Goal: Information Seeking & Learning: Learn about a topic

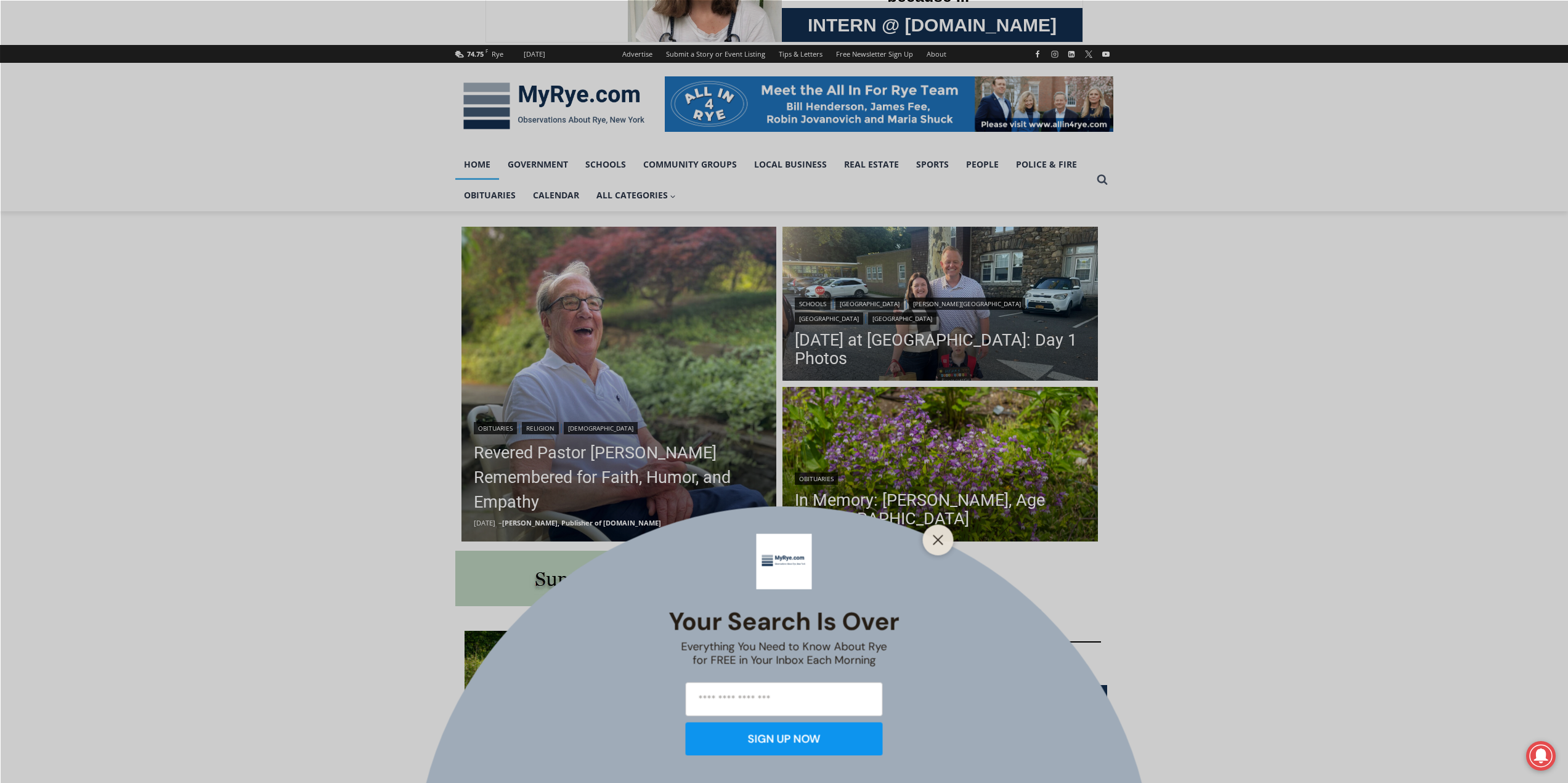
scroll to position [246, 0]
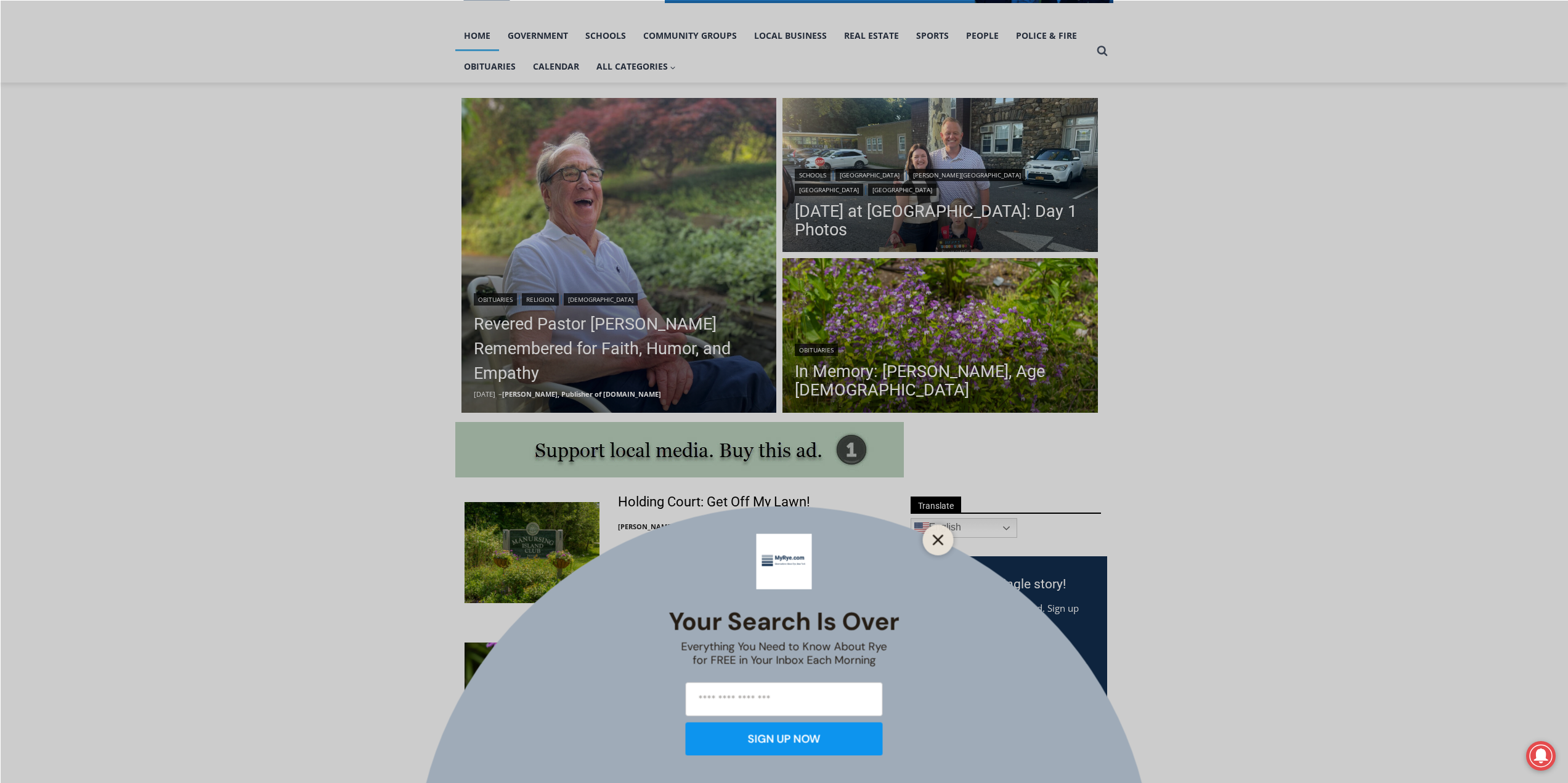
click at [942, 542] on icon "Close" at bounding box center [938, 539] width 11 height 11
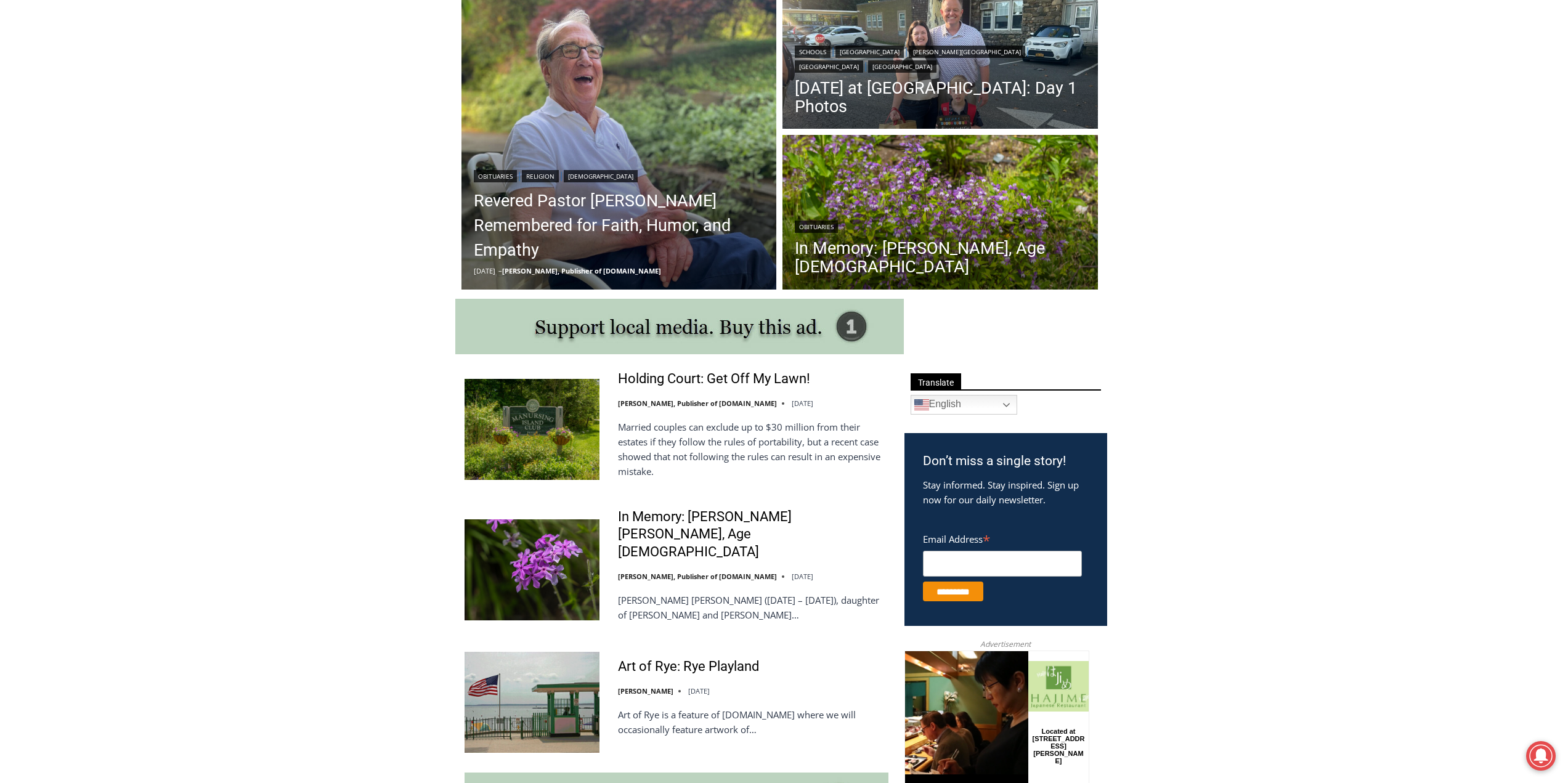
scroll to position [308, 0]
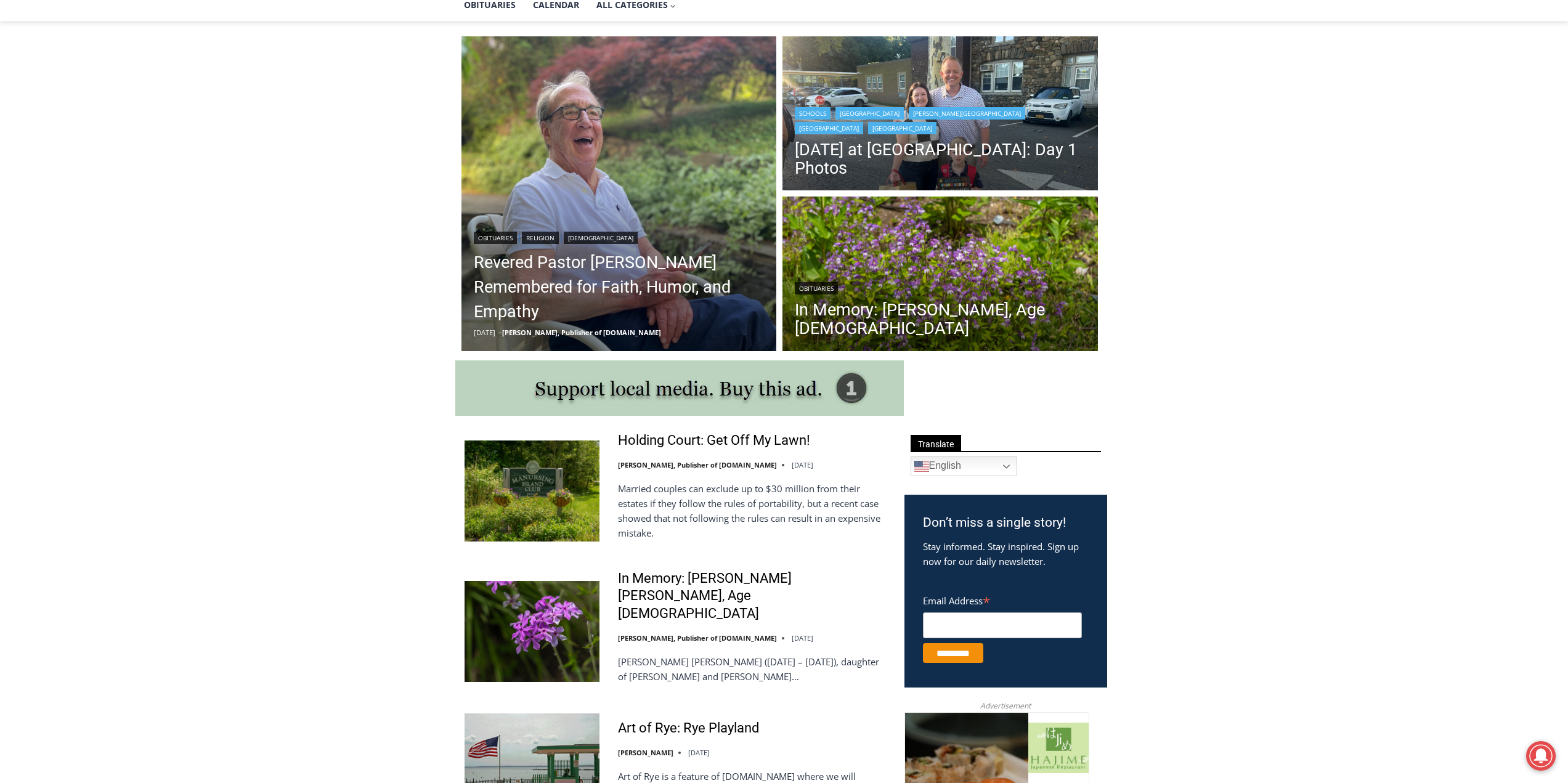
click at [905, 131] on div "Schools | [GEOGRAPHIC_DATA] | [PERSON_NAME][GEOGRAPHIC_DATA] | [GEOGRAPHIC_DATA…" at bounding box center [940, 119] width 291 height 29
click at [906, 151] on link "[DATE] at [GEOGRAPHIC_DATA]: Day 1 Photos" at bounding box center [940, 158] width 291 height 37
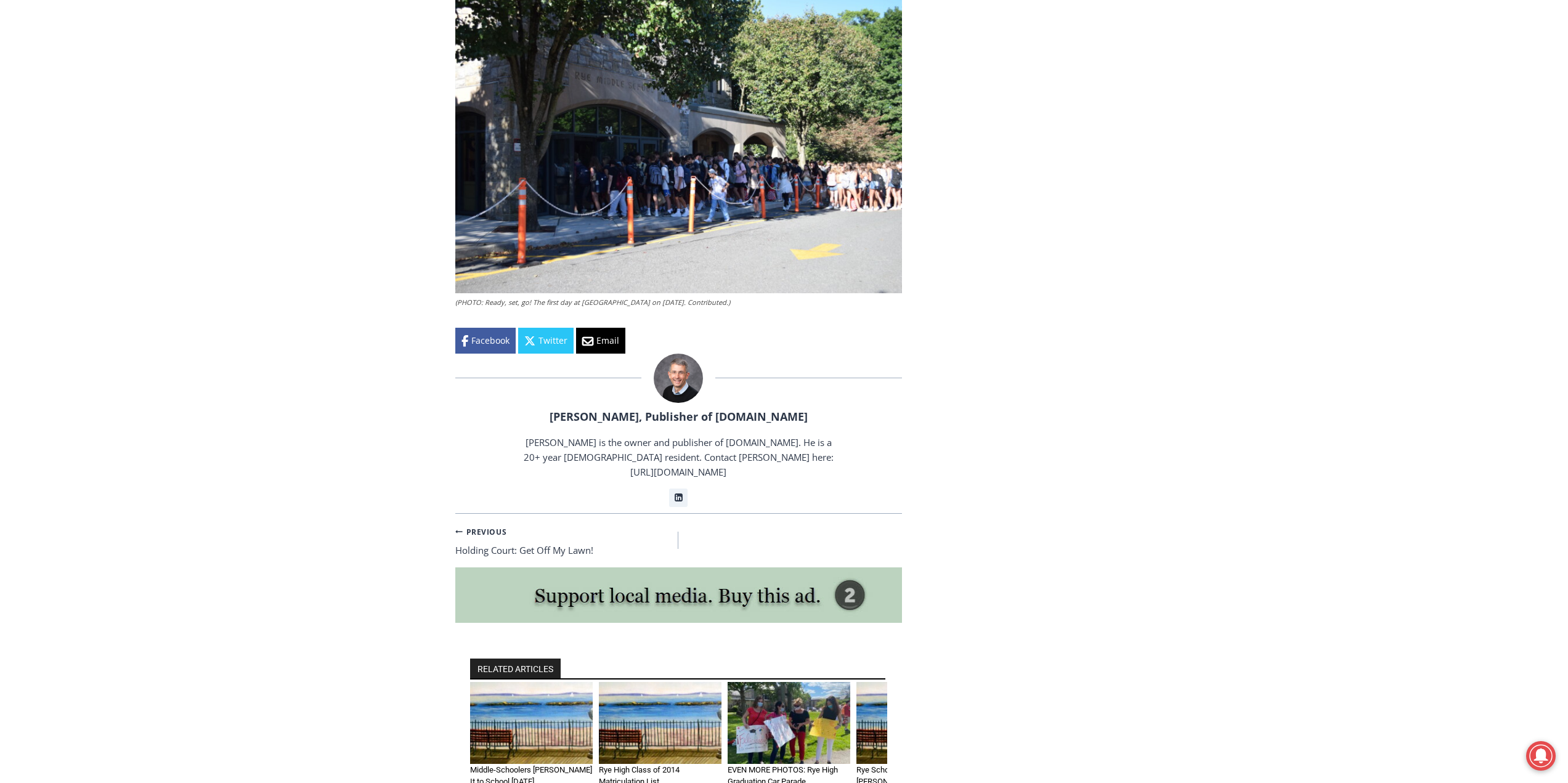
scroll to position [2500, 0]
